Goal: Information Seeking & Learning: Learn about a topic

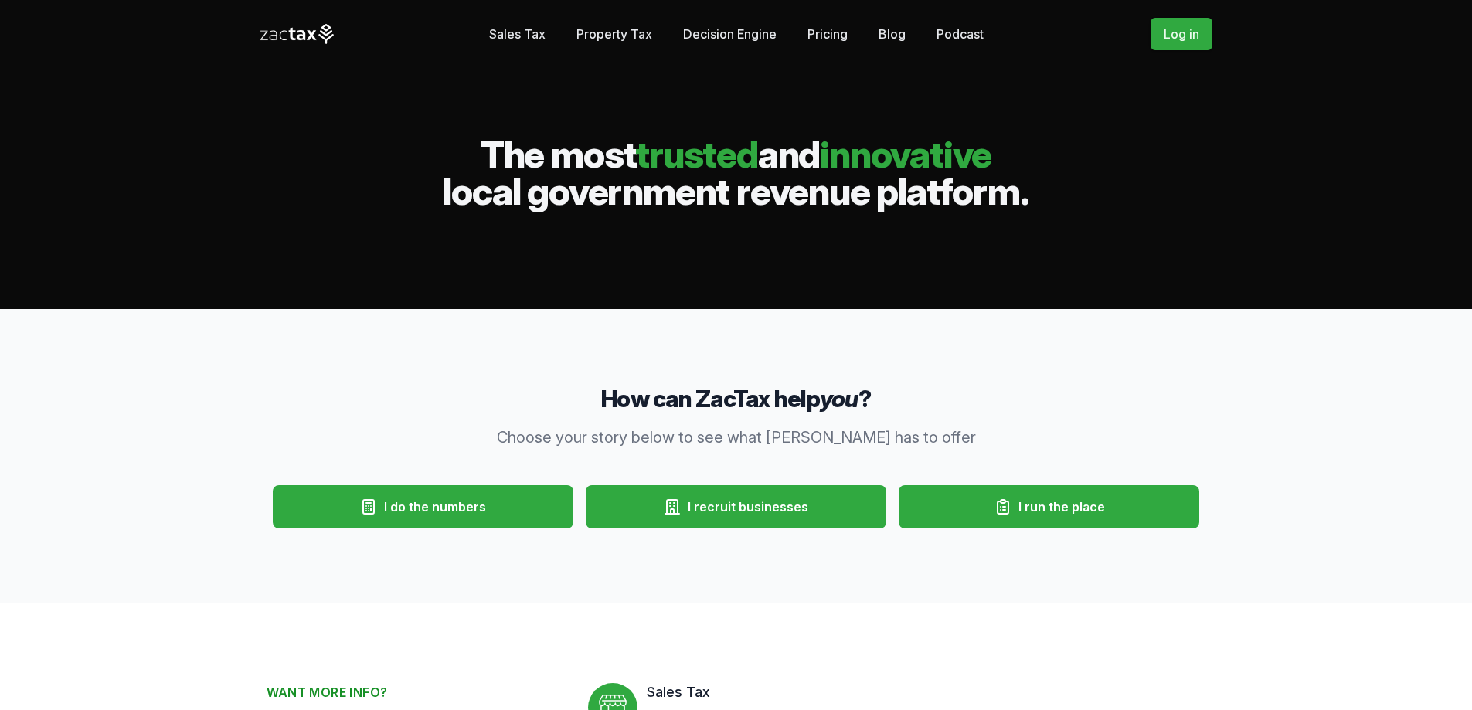
click at [618, 33] on link "Property Tax" at bounding box center [614, 34] width 76 height 31
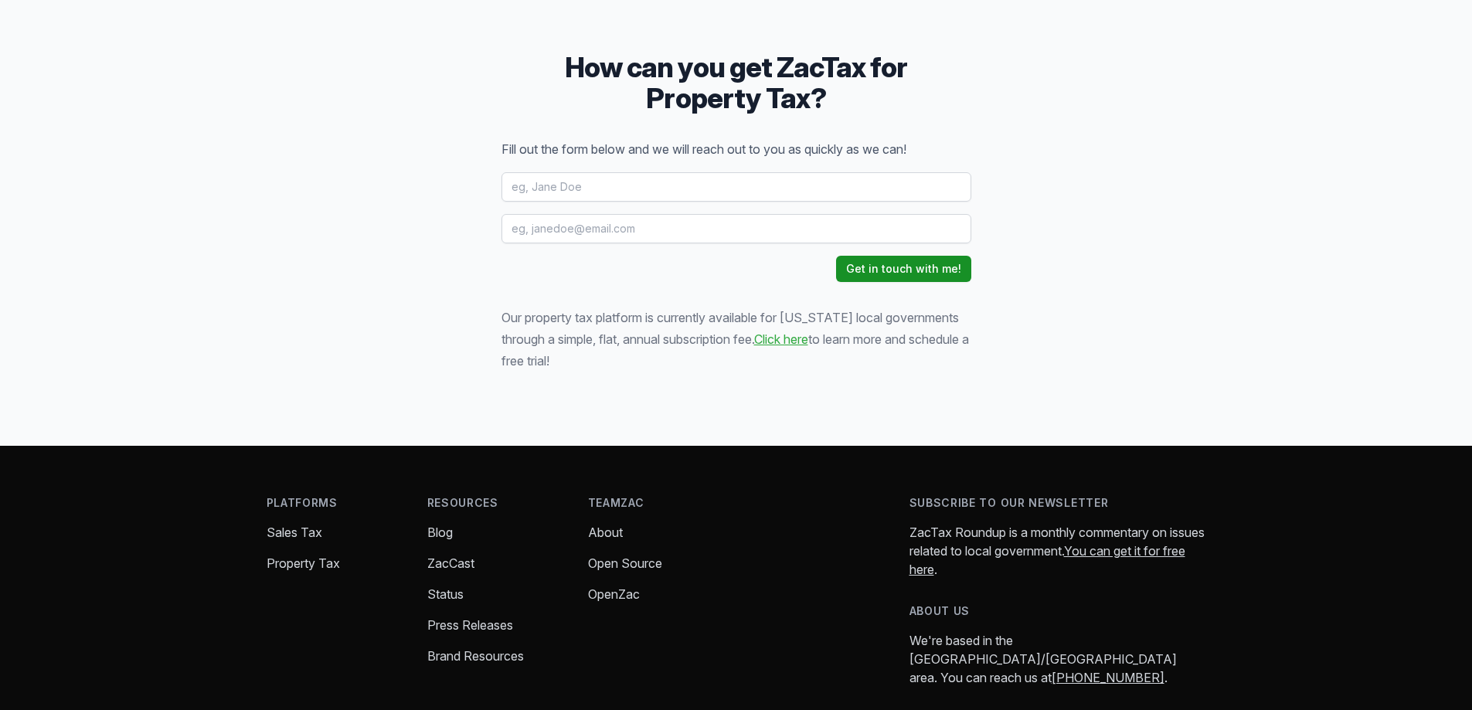
scroll to position [2086, 0]
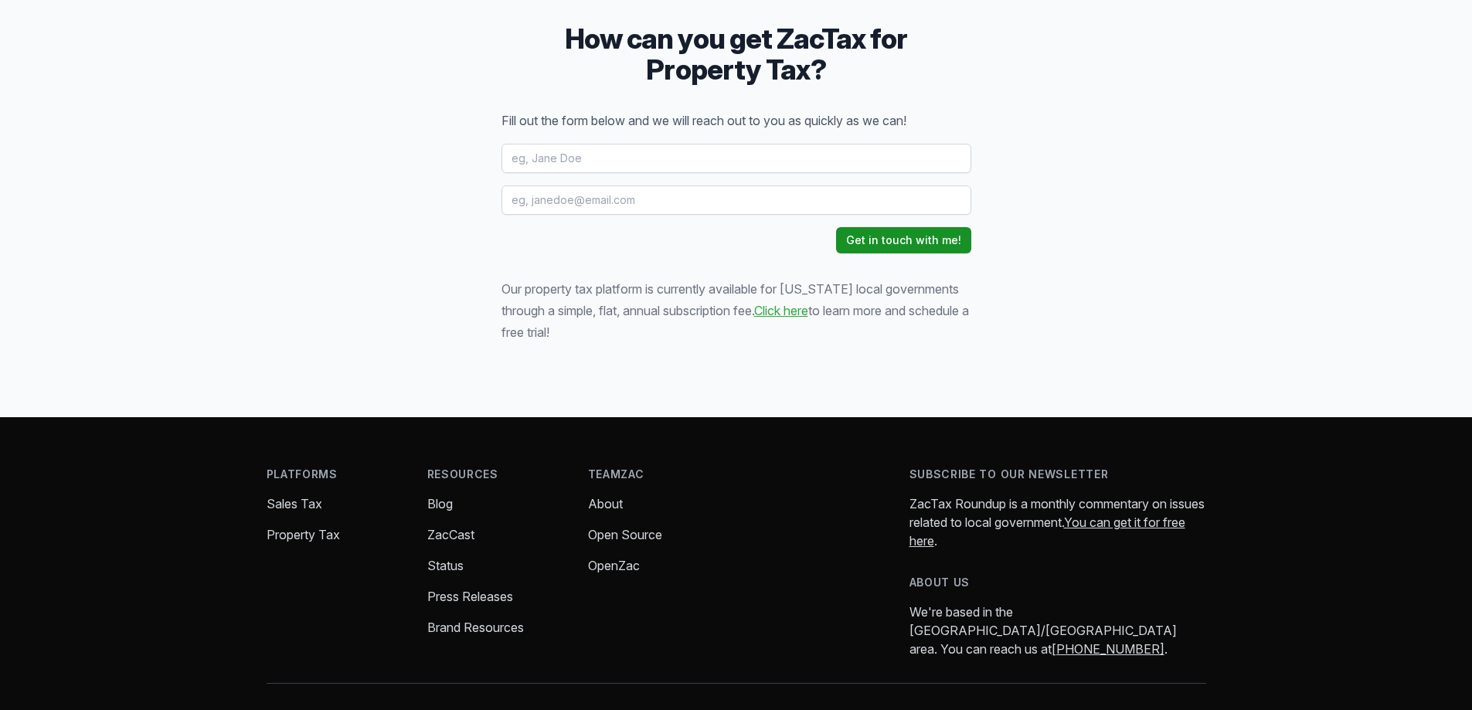
click at [621, 527] on link "Open Source" at bounding box center [625, 534] width 74 height 15
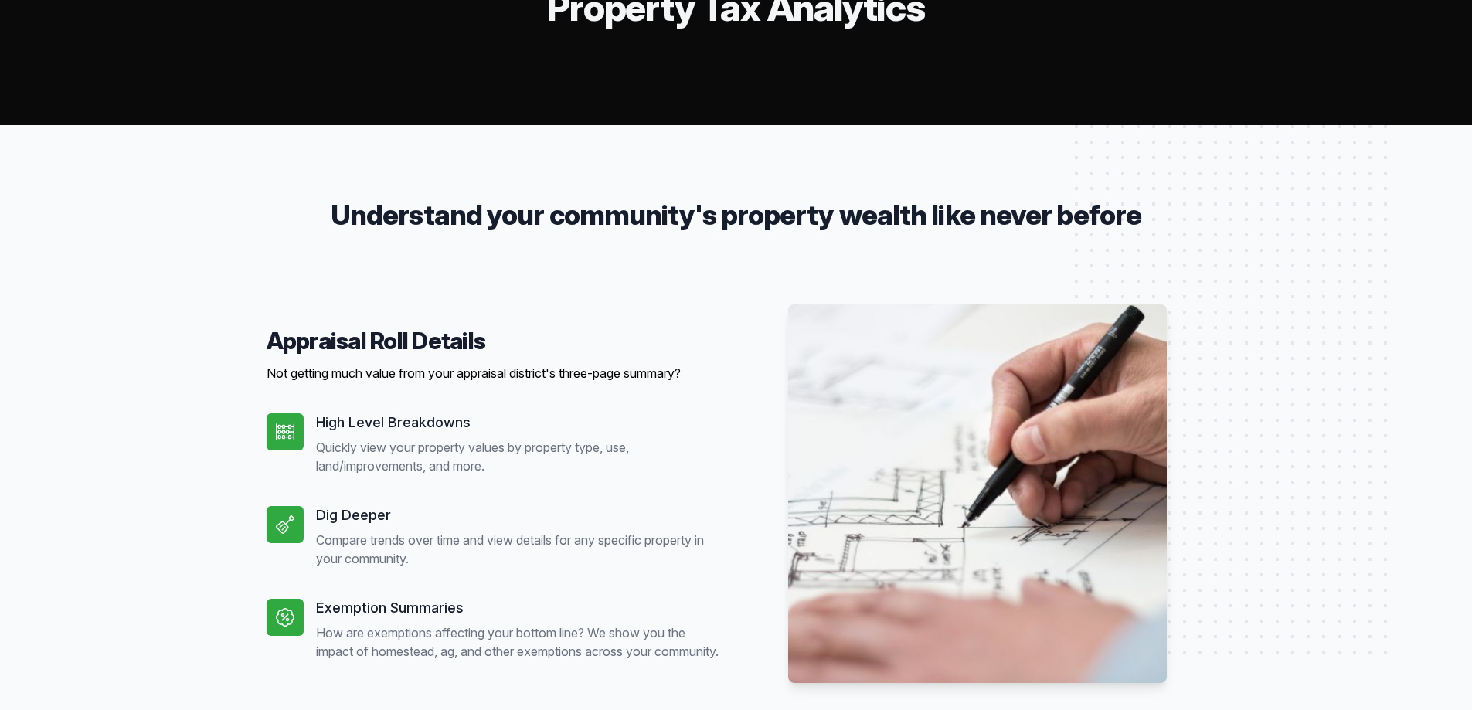
scroll to position [0, 0]
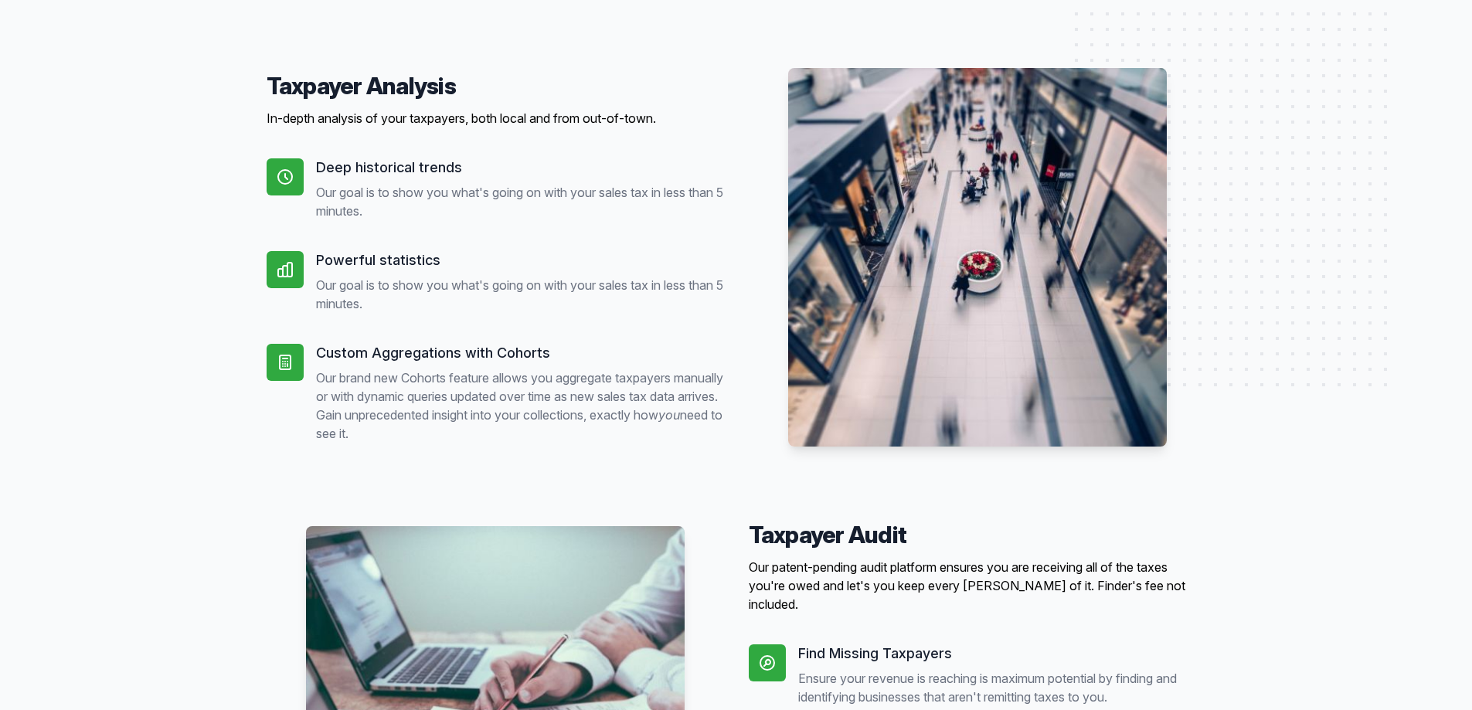
scroll to position [386, 0]
